Goal: Information Seeking & Learning: Check status

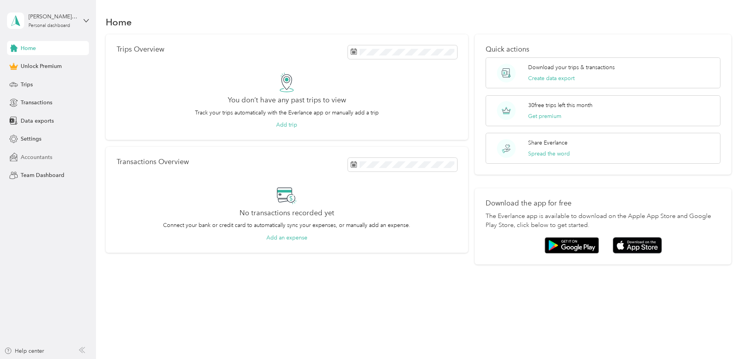
click at [42, 159] on span "Accountants" at bounding box center [37, 157] width 32 height 8
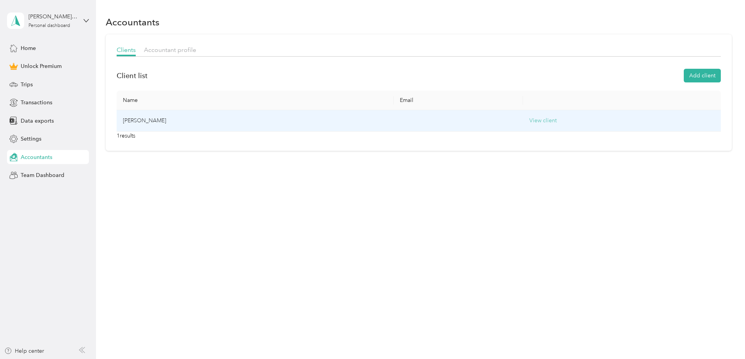
click at [529, 123] on button "View client" at bounding box center [542, 120] width 27 height 9
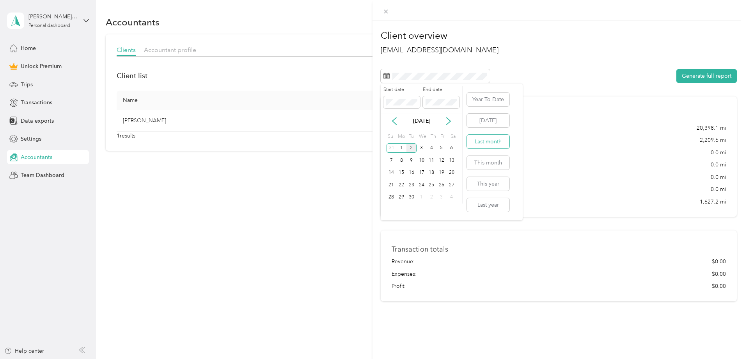
click at [484, 142] on button "Last month" at bounding box center [488, 142] width 43 height 14
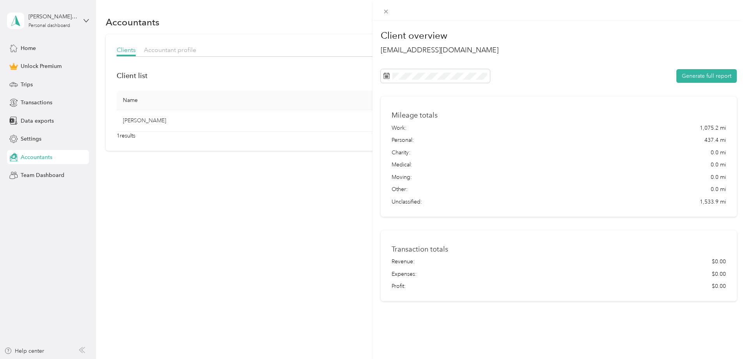
click at [261, 240] on div "Client overview [EMAIL_ADDRESS][DOMAIN_NAME] Generate full report Mileage total…" at bounding box center [372, 179] width 745 height 359
